Goal: Use online tool/utility: Use online tool/utility

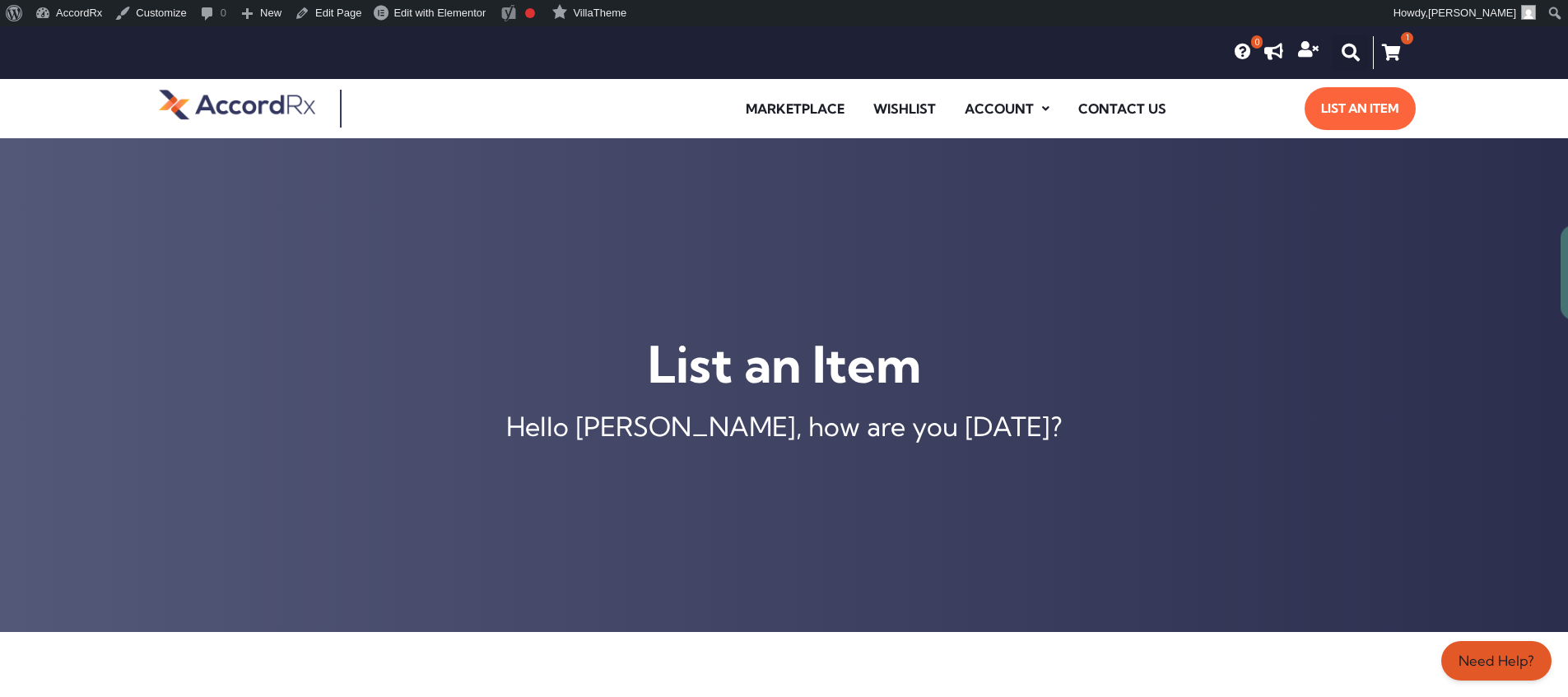
scroll to position [653, 0]
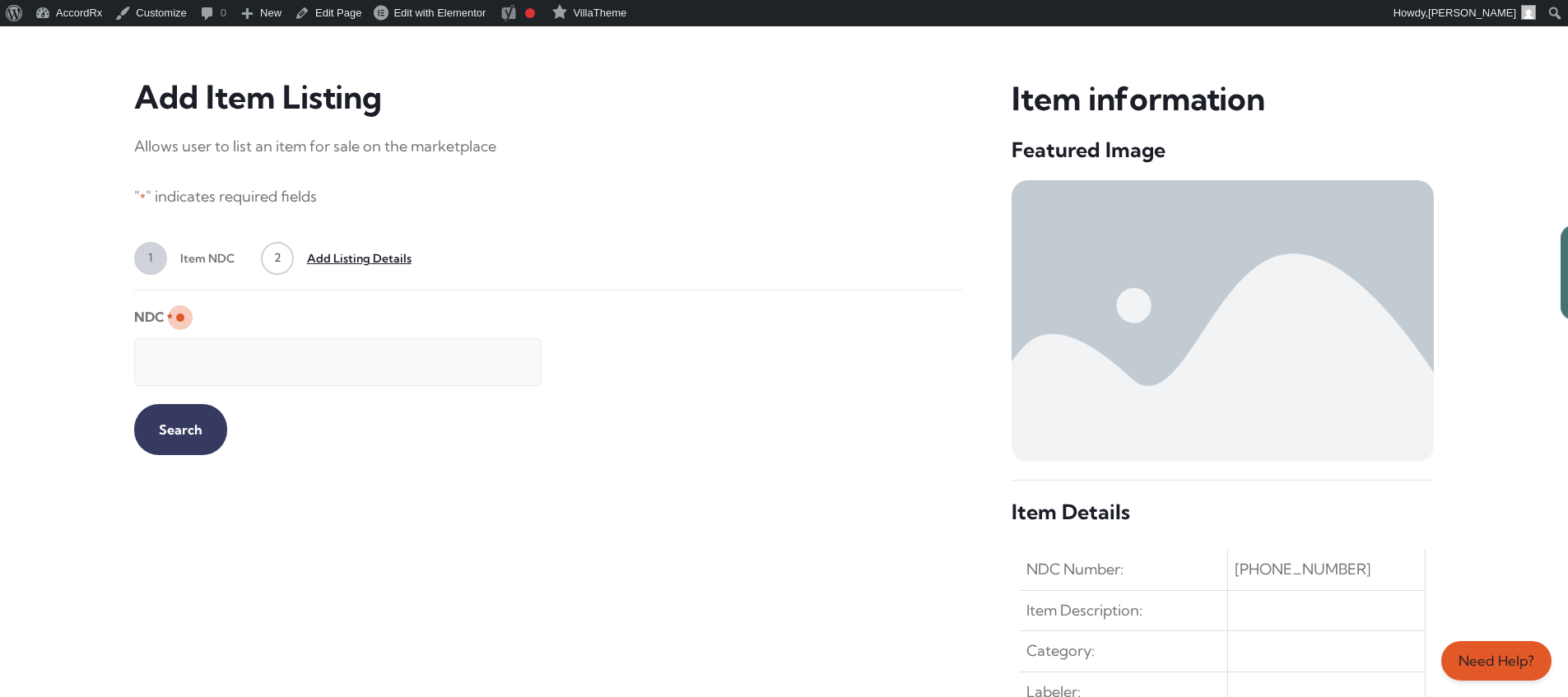
click at [323, 354] on input "NDC *" at bounding box center [338, 362] width 407 height 48
type input "99207046730"
click at [168, 428] on input "Search" at bounding box center [180, 430] width 93 height 51
